Goal: Task Accomplishment & Management: Manage account settings

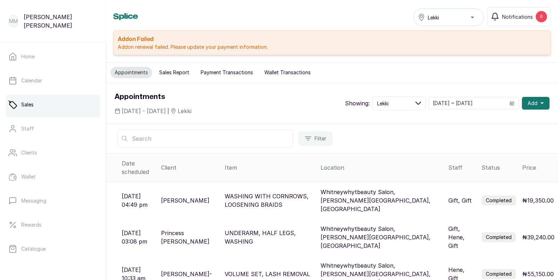
click at [54, 105] on link "Sales" at bounding box center [53, 105] width 95 height 20
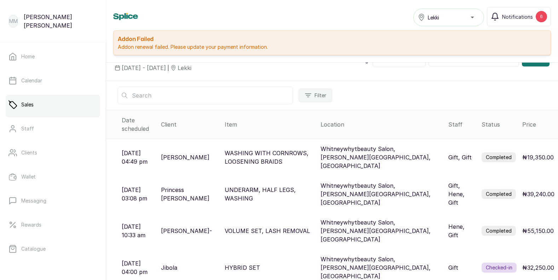
scroll to position [20, 0]
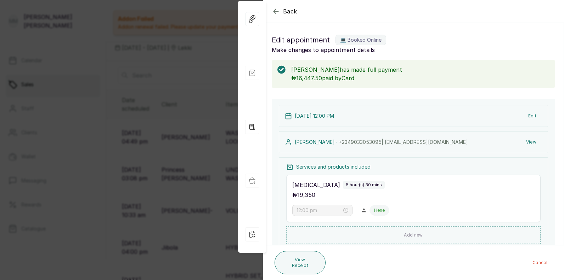
click at [474, 54] on div "Edit appointment 💻 Booked Online Make changes to appointment details" at bounding box center [413, 44] width 300 height 31
click at [471, 45] on h1 "Edit appointment 💻 Booked Online" at bounding box center [413, 39] width 283 height 11
click at [275, 12] on icon "button" at bounding box center [275, 11] width 5 height 5
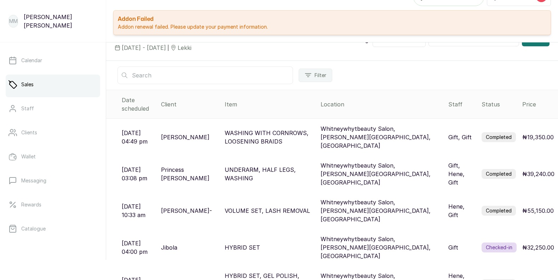
click at [376, 272] on p "Whitneywhytbeauty Salon, [PERSON_NAME][GEOGRAPHIC_DATA], [GEOGRAPHIC_DATA]" at bounding box center [382, 284] width 122 height 25
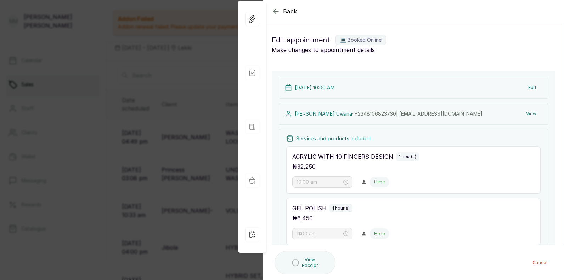
type input "10:00 am"
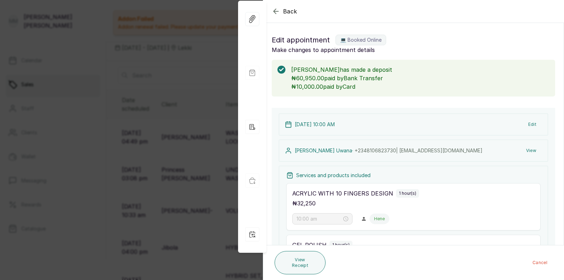
click at [276, 11] on icon "button" at bounding box center [275, 11] width 5 height 5
